Goal: Transaction & Acquisition: Purchase product/service

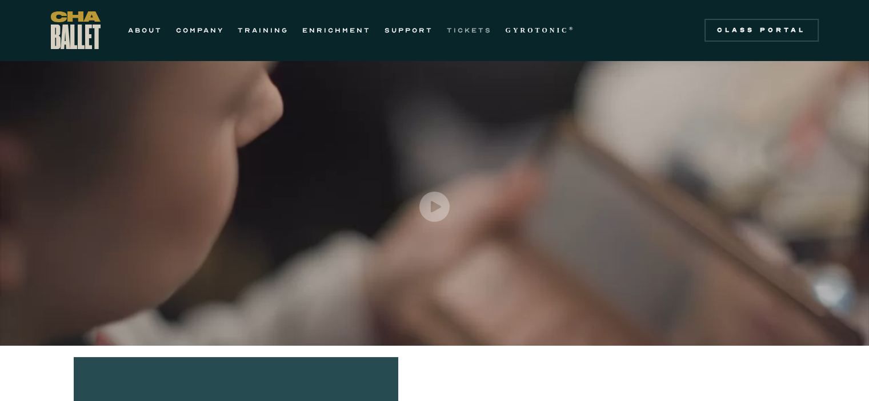
click at [476, 25] on link "TICKETS" at bounding box center [469, 30] width 45 height 14
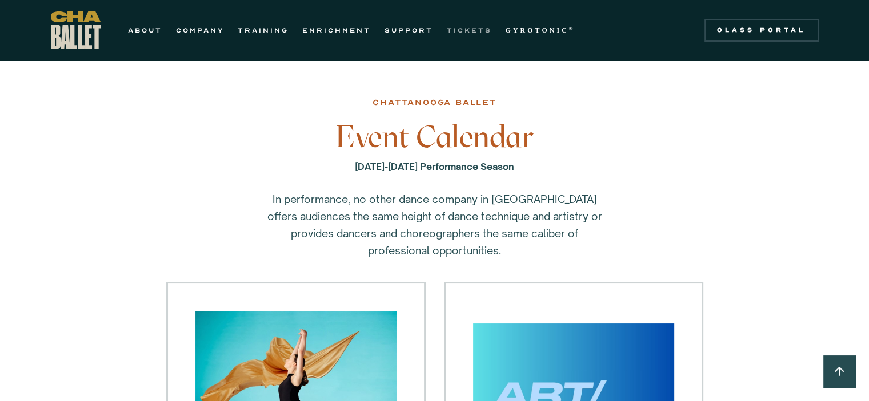
click at [465, 26] on link "TICKETS" at bounding box center [469, 30] width 45 height 14
